Goal: Transaction & Acquisition: Purchase product/service

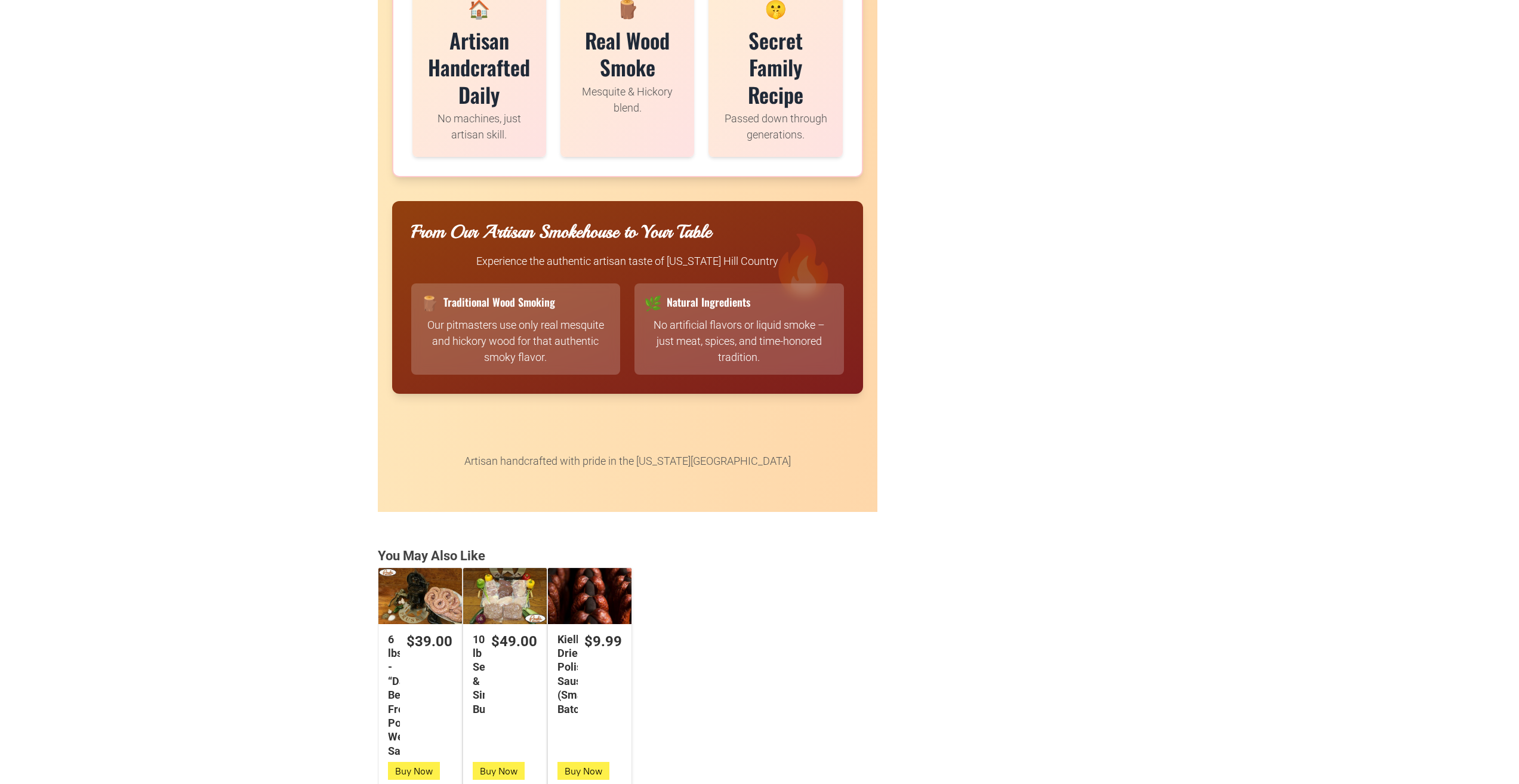
scroll to position [2744, 0]
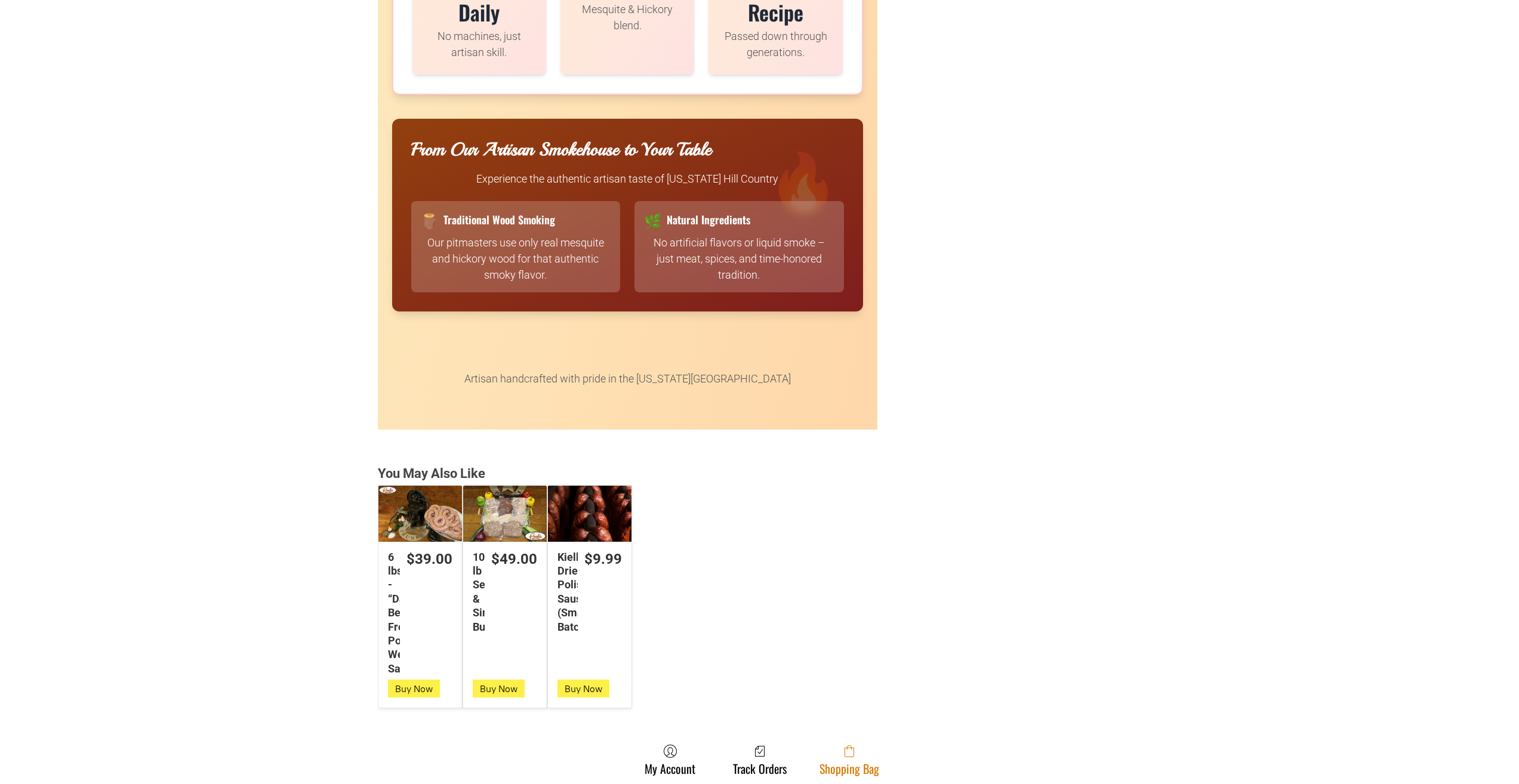
click at [864, 750] on span at bounding box center [849, 751] width 60 height 15
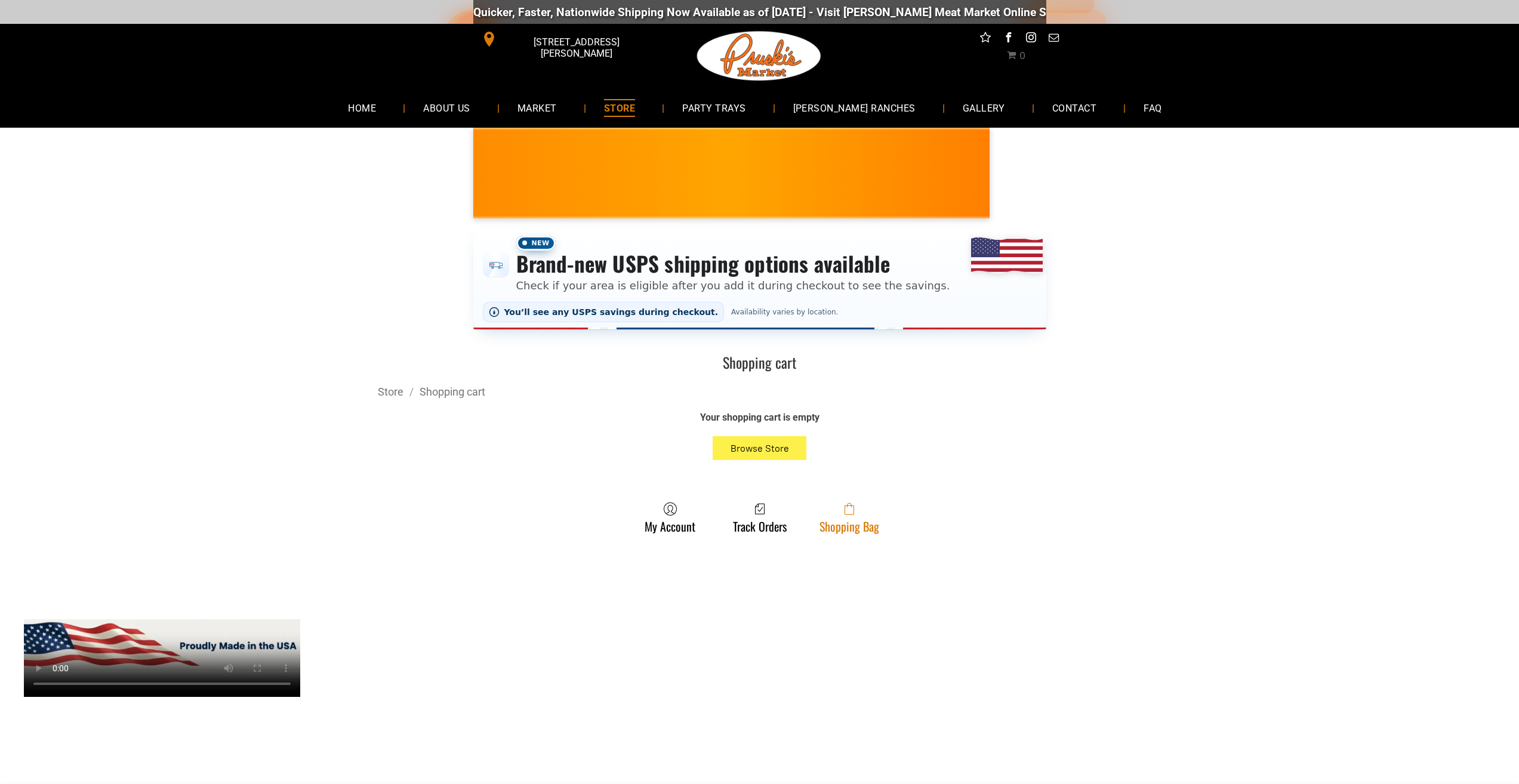
click at [857, 526] on link "Shopping Bag" at bounding box center [849, 517] width 72 height 31
click at [826, 529] on link "Shopping Bag" at bounding box center [849, 517] width 72 height 31
click at [839, 515] on span at bounding box center [849, 508] width 60 height 15
